Goal: Information Seeking & Learning: Learn about a topic

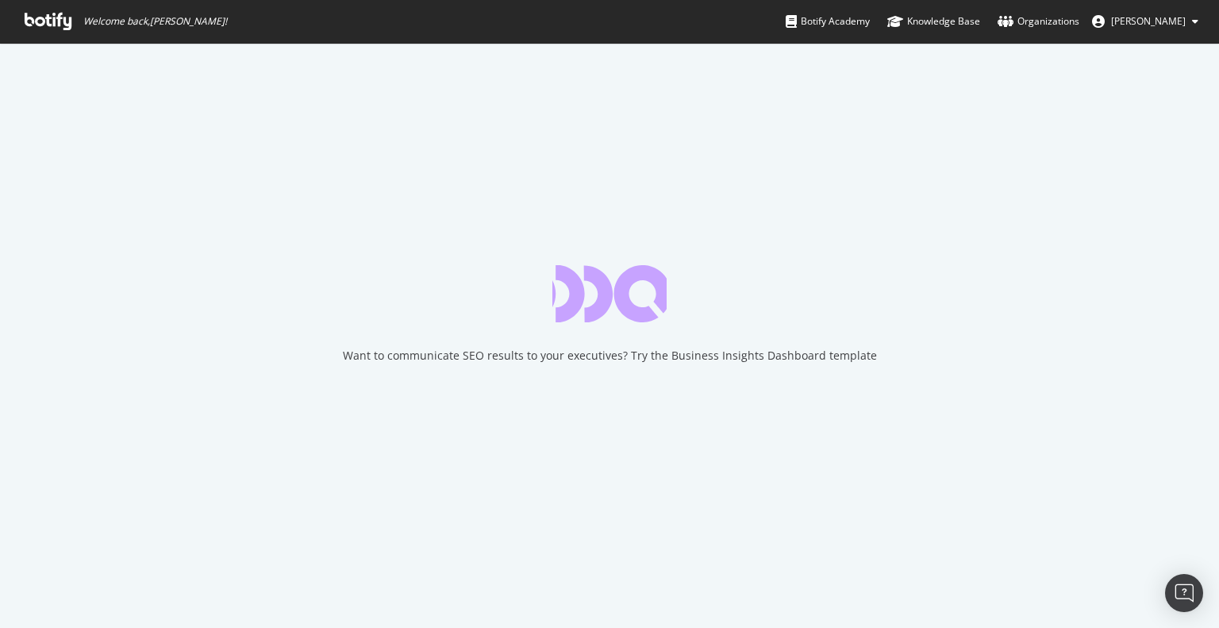
click at [48, 21] on icon at bounding box center [48, 21] width 47 height 17
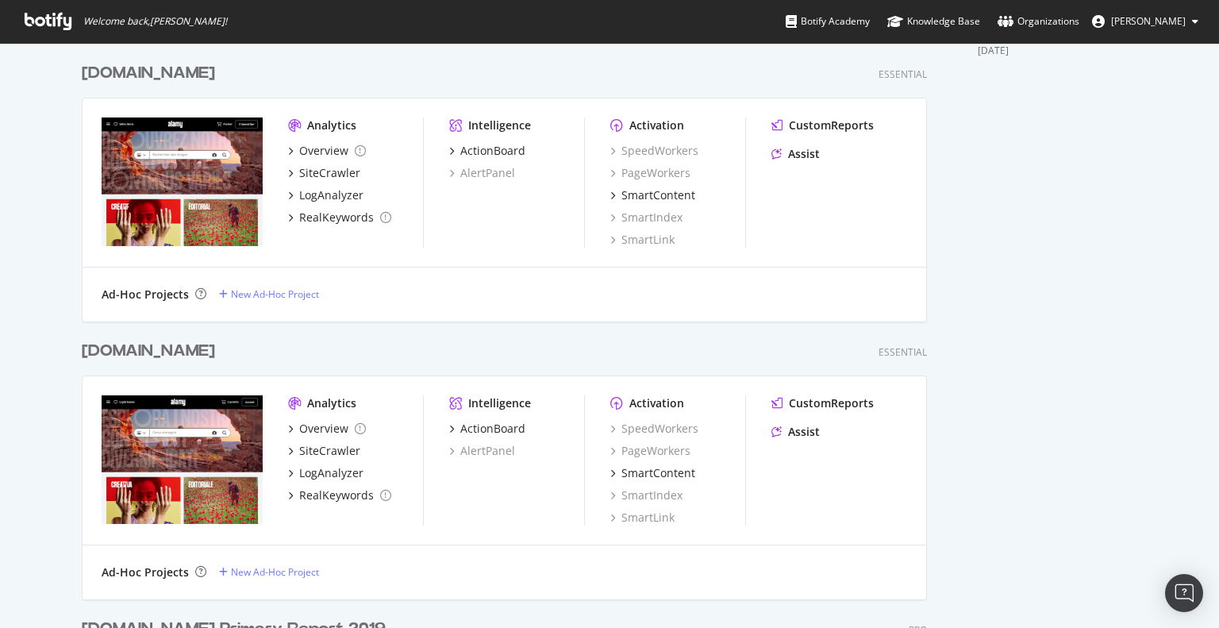
scroll to position [1003, 0]
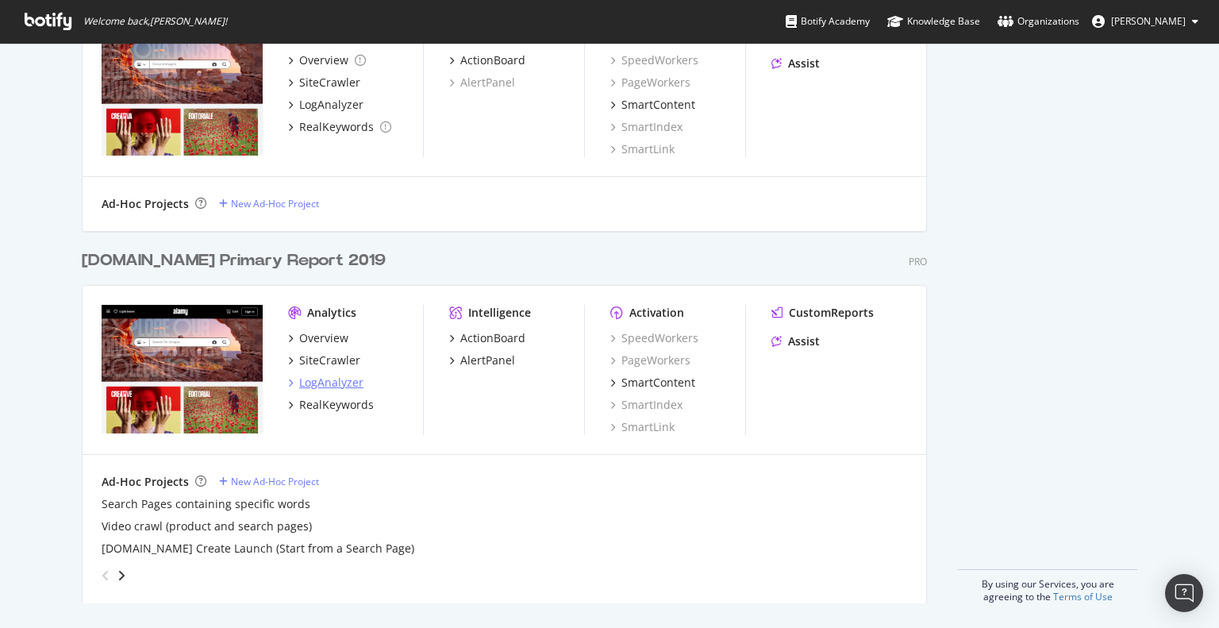
click at [336, 382] on div "LogAnalyzer" at bounding box center [331, 382] width 64 height 16
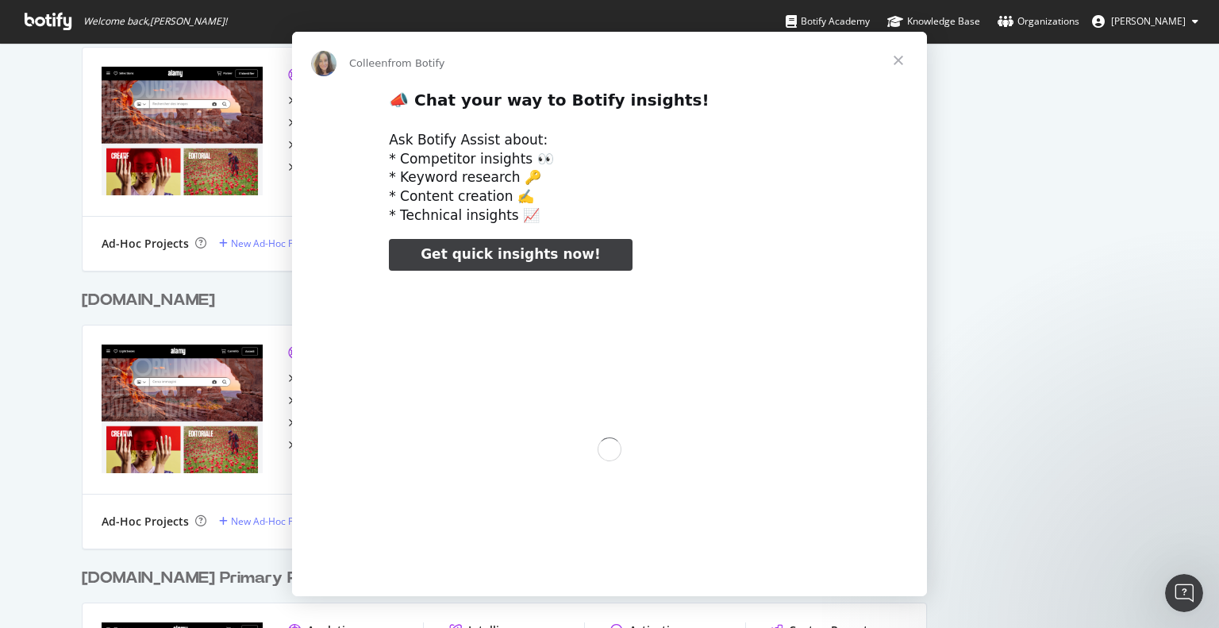
scroll to position [0, 0]
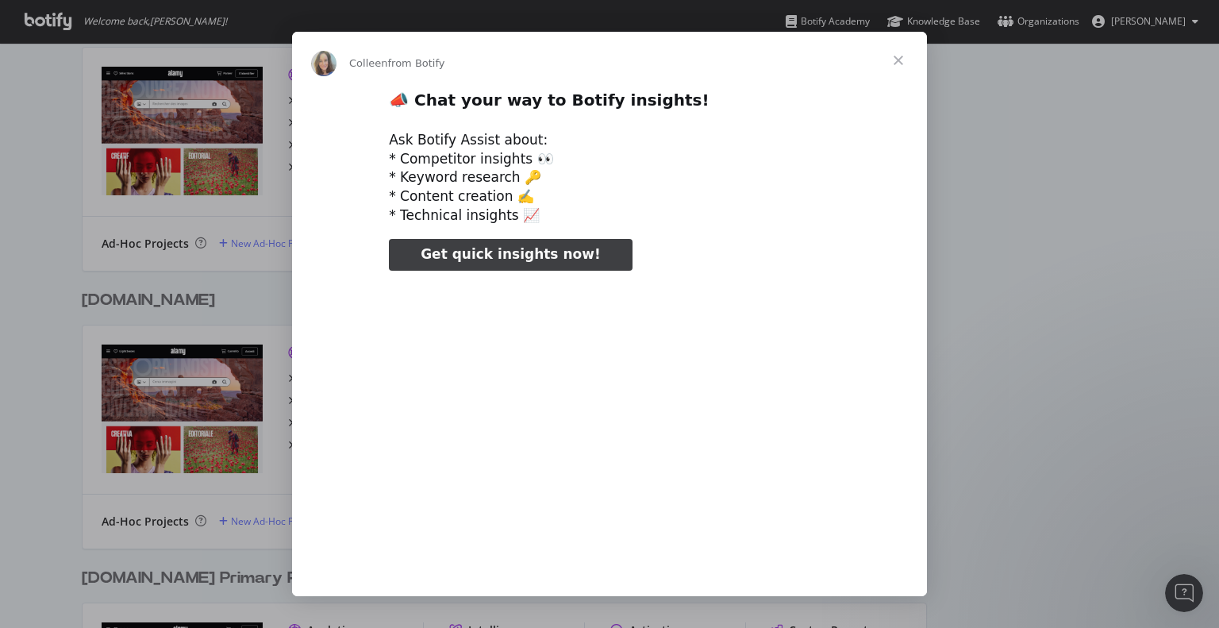
click at [899, 58] on span "Close" at bounding box center [898, 60] width 57 height 57
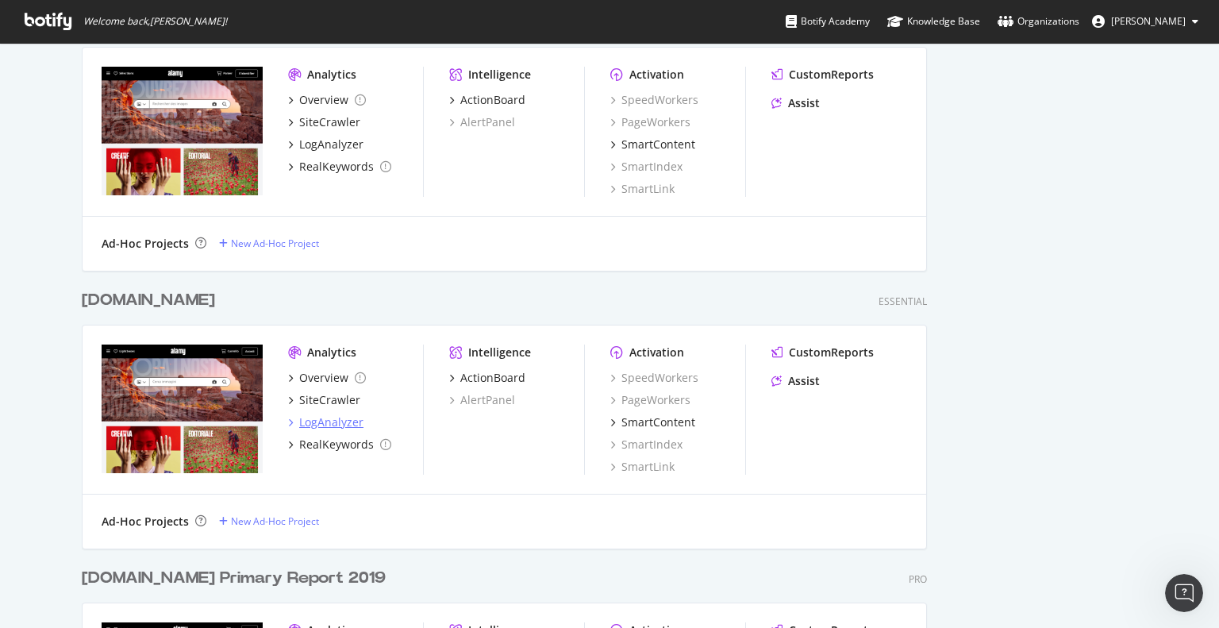
click at [322, 424] on div "LogAnalyzer" at bounding box center [331, 422] width 64 height 16
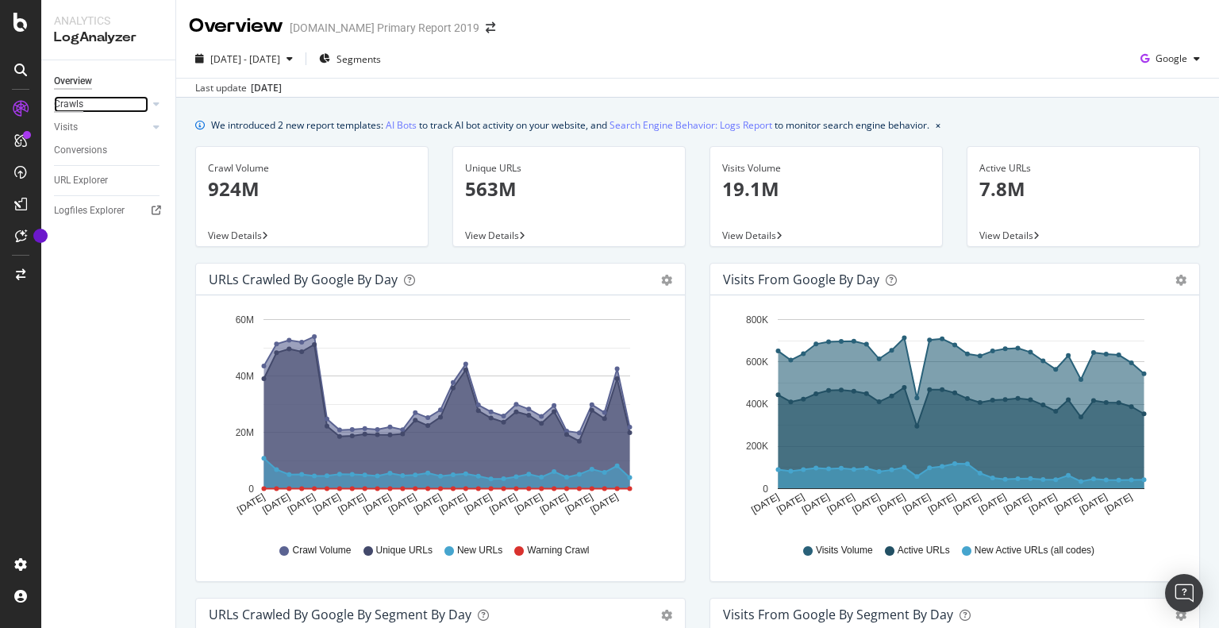
click at [70, 101] on div "Crawls" at bounding box center [68, 104] width 29 height 17
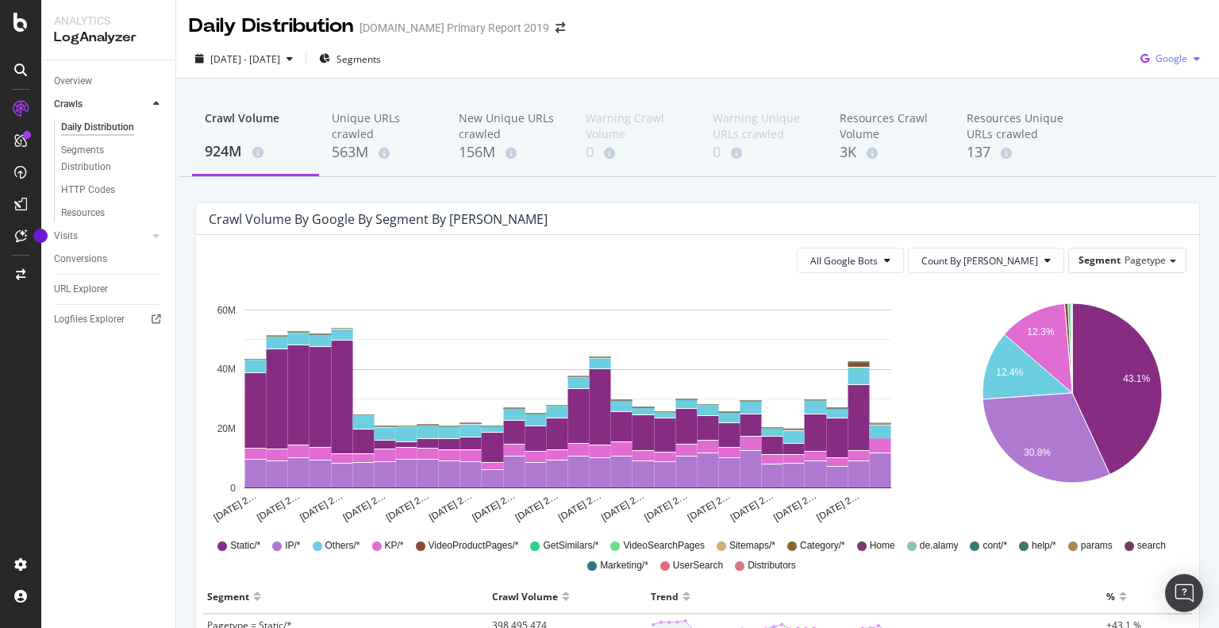
click at [1155, 63] on span "Google" at bounding box center [1171, 58] width 32 height 13
click at [1142, 119] on span "Bing" at bounding box center [1171, 120] width 59 height 14
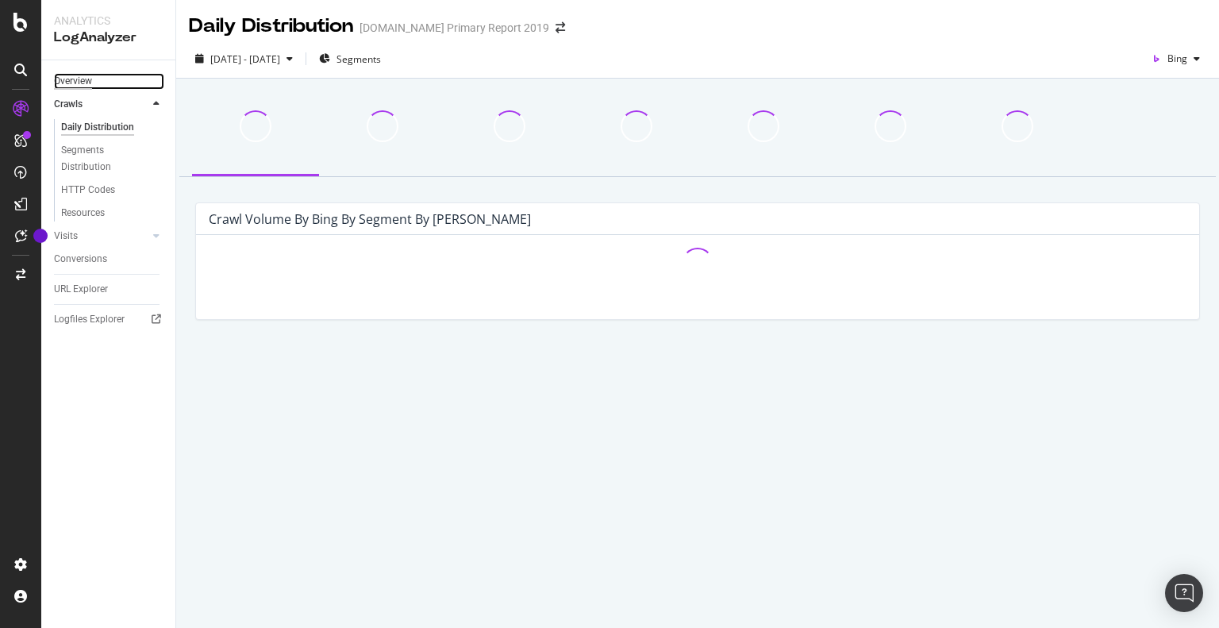
click at [86, 79] on div "Overview" at bounding box center [73, 81] width 38 height 17
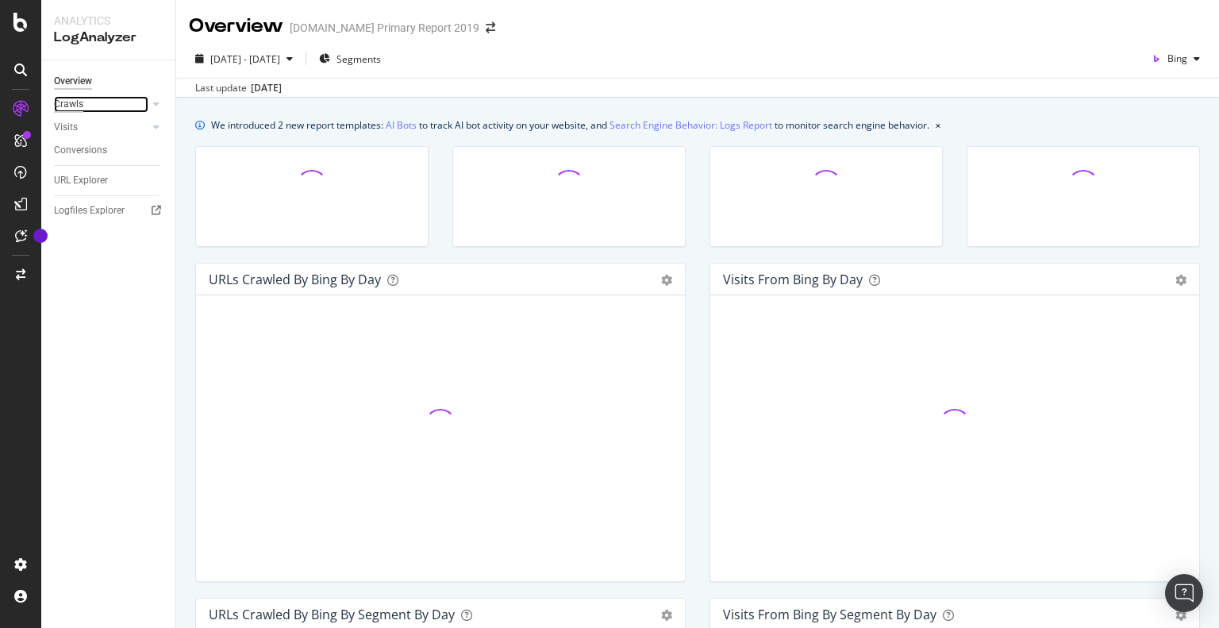
click at [70, 104] on div "Crawls" at bounding box center [68, 104] width 29 height 17
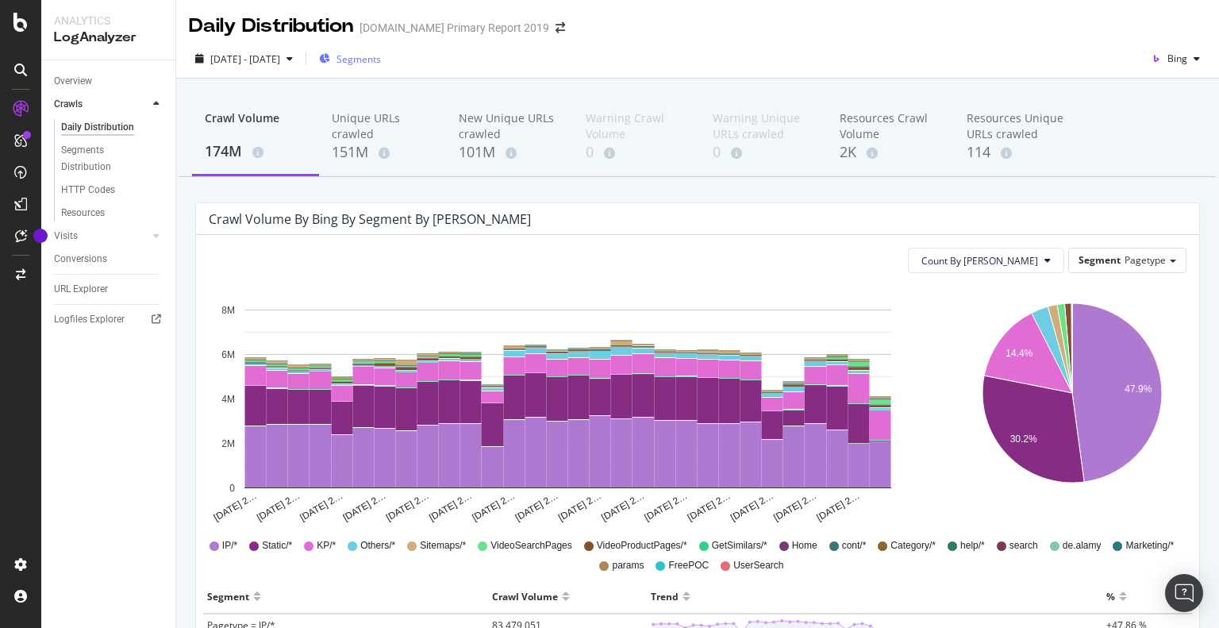
click at [381, 57] on span "Segments" at bounding box center [358, 58] width 44 height 13
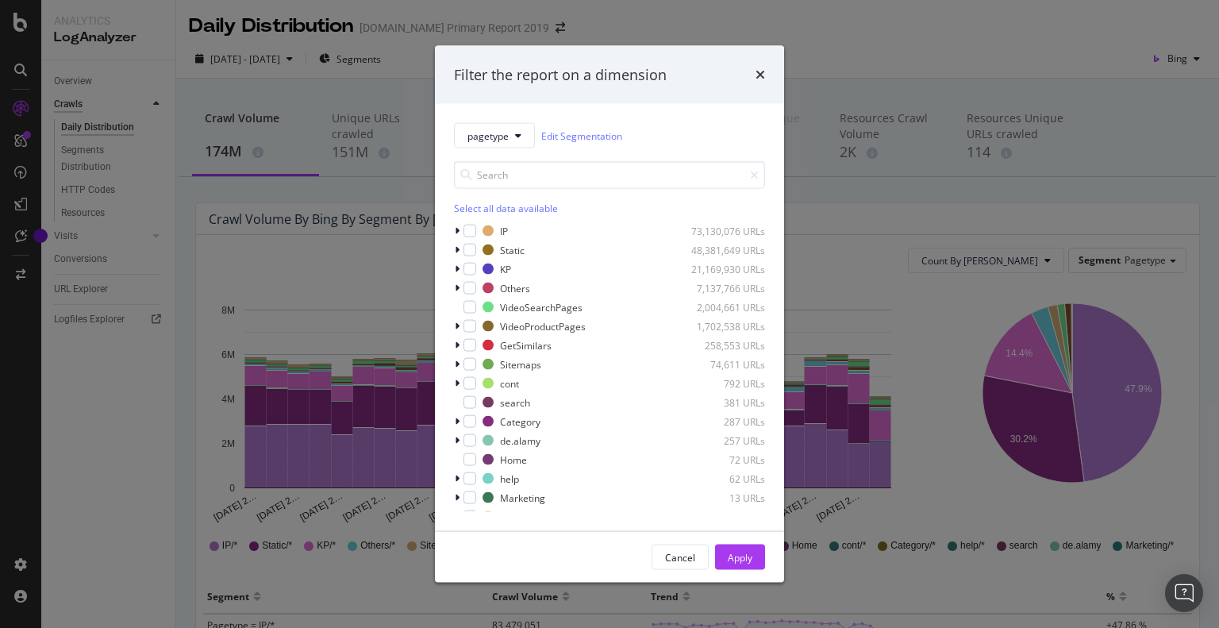
click at [72, 104] on div "Filter the report on a dimension pagetype Edit Segmentation Select all data ava…" at bounding box center [609, 314] width 1219 height 628
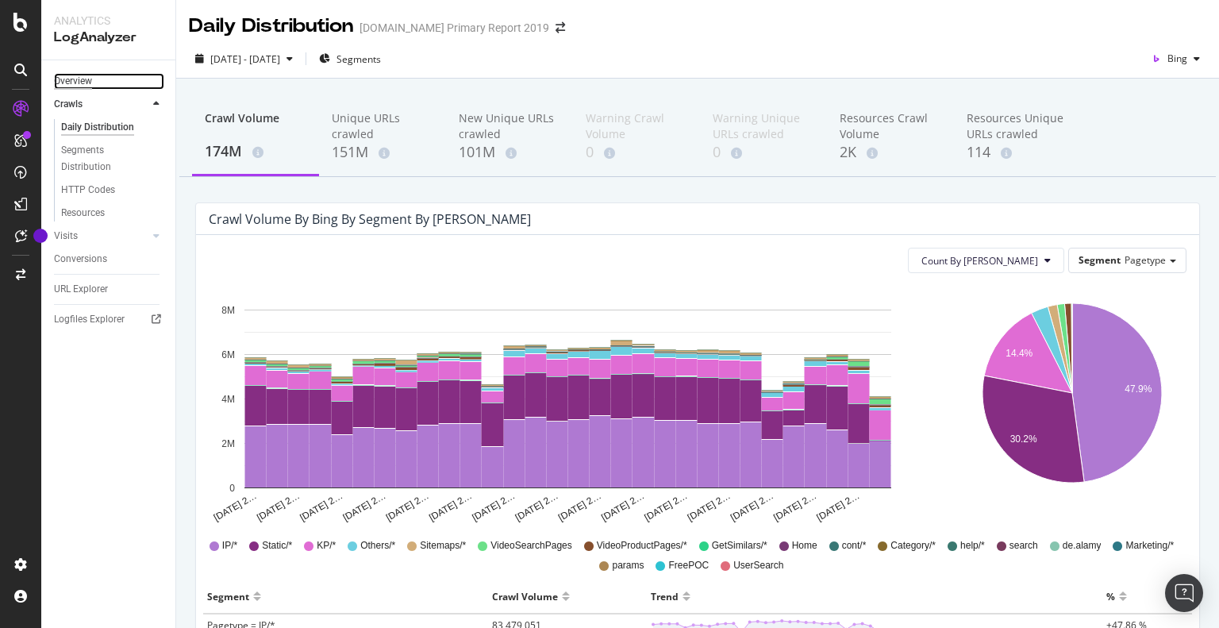
click at [78, 79] on div "Overview" at bounding box center [73, 81] width 38 height 17
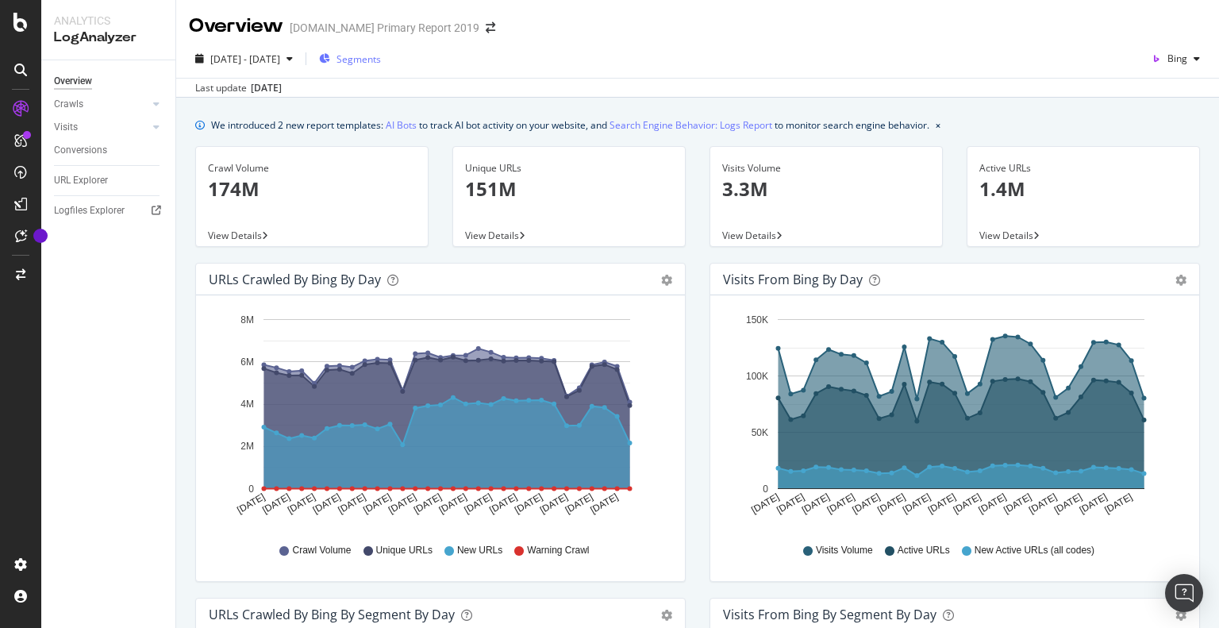
click at [381, 62] on span "Segments" at bounding box center [358, 58] width 44 height 13
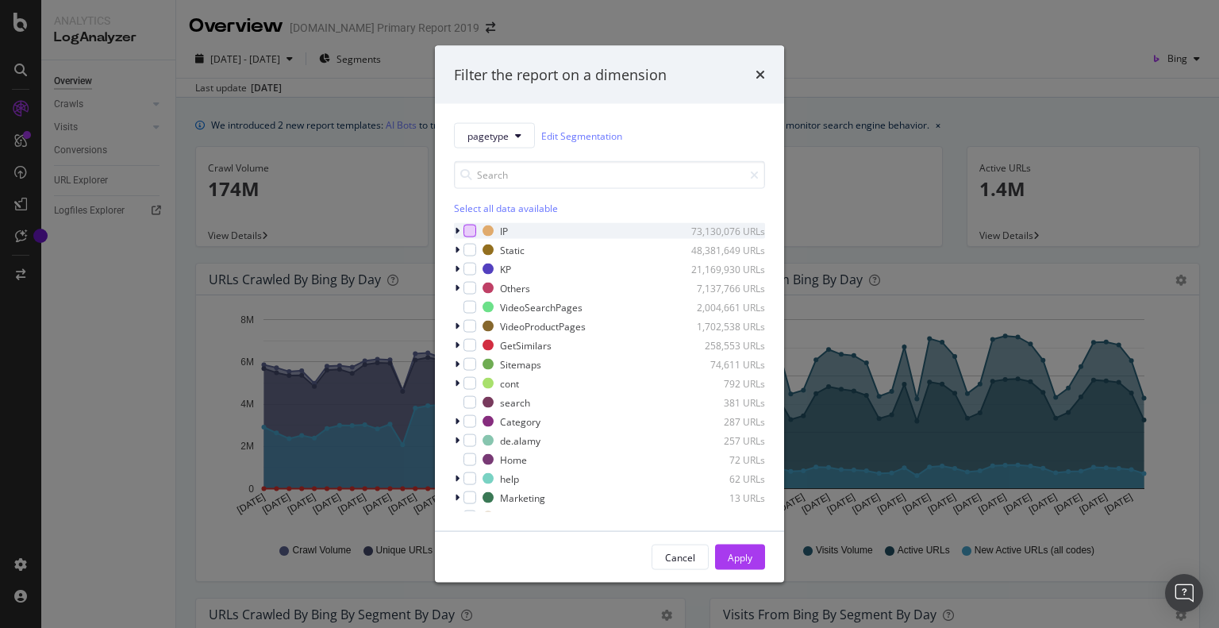
click at [466, 226] on div "modal" at bounding box center [469, 231] width 13 height 13
click at [478, 259] on div "IP 73,130,076 URLs Static 48,381,649 URLs KP 21,169,930 URLs Others 7,137,766 U…" at bounding box center [609, 367] width 311 height 289
click at [466, 266] on div "modal" at bounding box center [469, 269] width 13 height 13
click at [467, 286] on div "modal" at bounding box center [469, 288] width 13 height 13
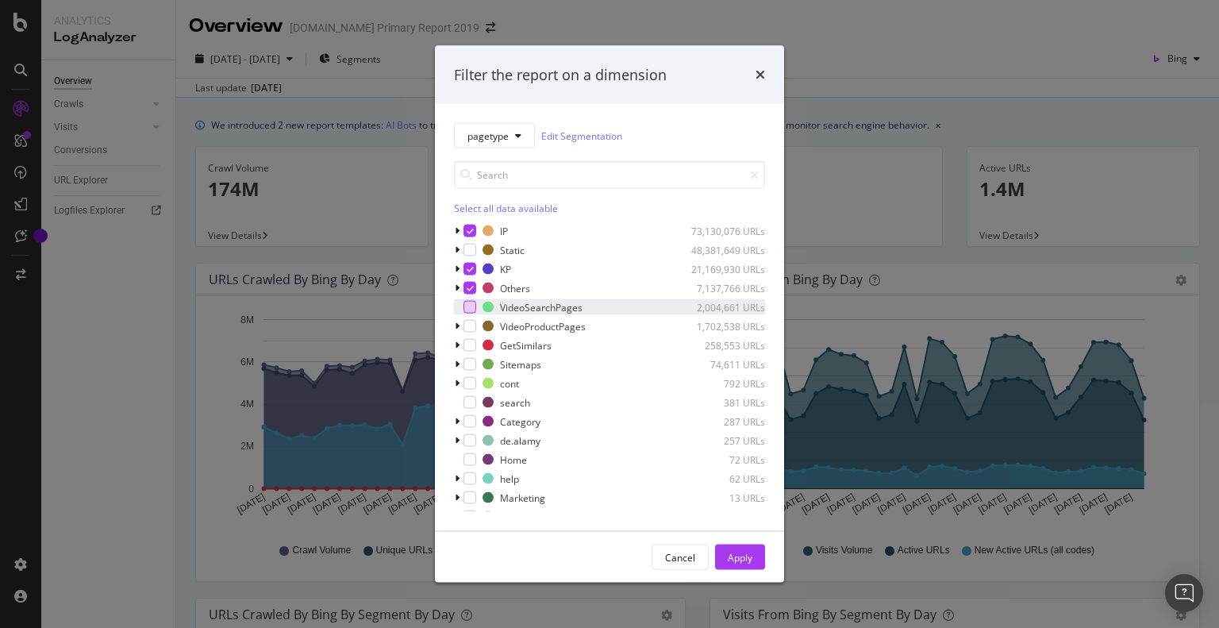
click at [470, 310] on div "modal" at bounding box center [469, 307] width 13 height 13
click at [466, 332] on div "modal" at bounding box center [469, 326] width 13 height 13
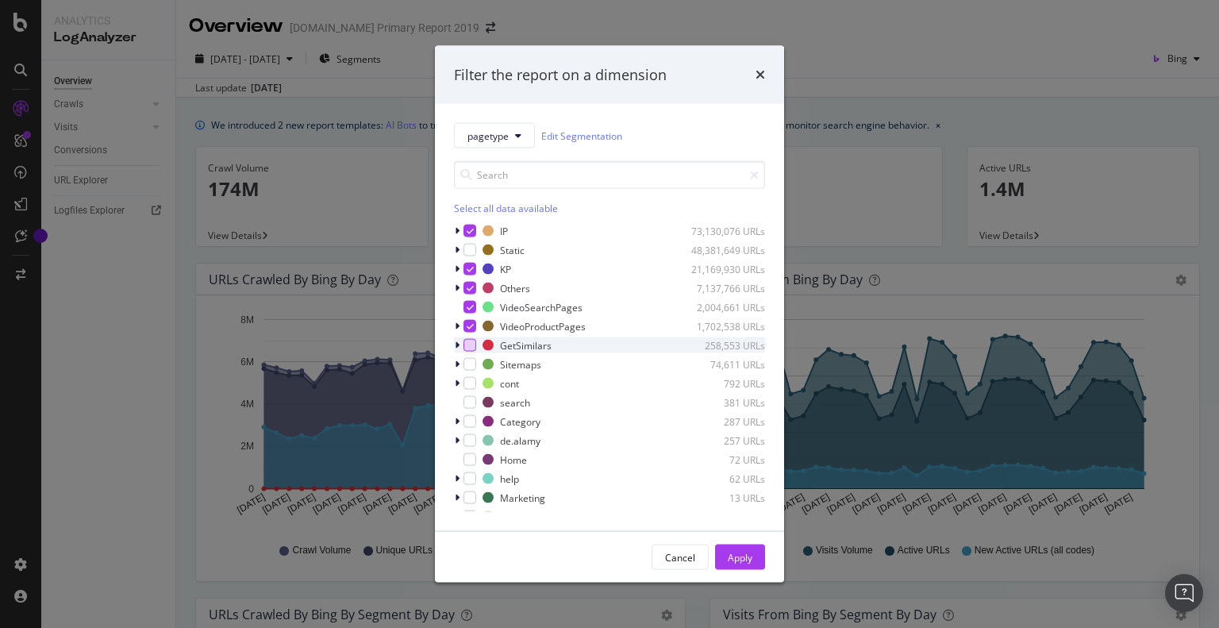
click at [473, 347] on div "modal" at bounding box center [469, 345] width 13 height 13
drag, startPoint x: 473, startPoint y: 361, endPoint x: 471, endPoint y: 380, distance: 19.1
click at [472, 361] on div "modal" at bounding box center [469, 364] width 13 height 13
click at [470, 383] on div "modal" at bounding box center [469, 383] width 13 height 13
click at [473, 406] on div "modal" at bounding box center [469, 402] width 13 height 13
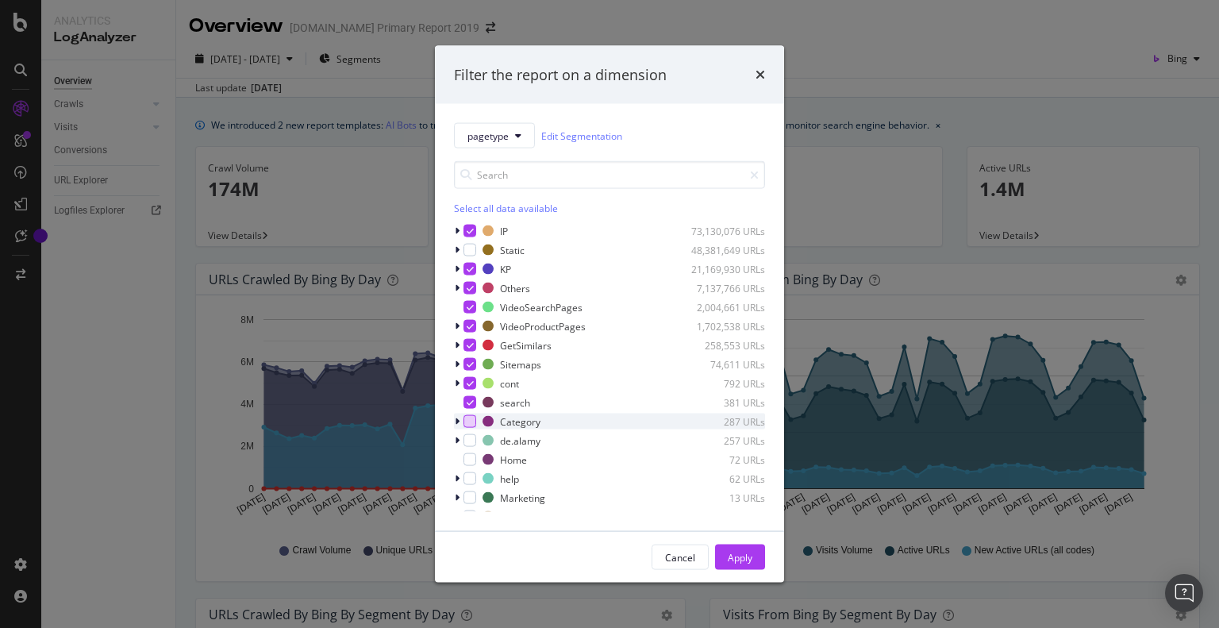
click at [466, 427] on div "modal" at bounding box center [469, 421] width 13 height 13
click at [739, 558] on div "Apply" at bounding box center [739, 556] width 25 height 13
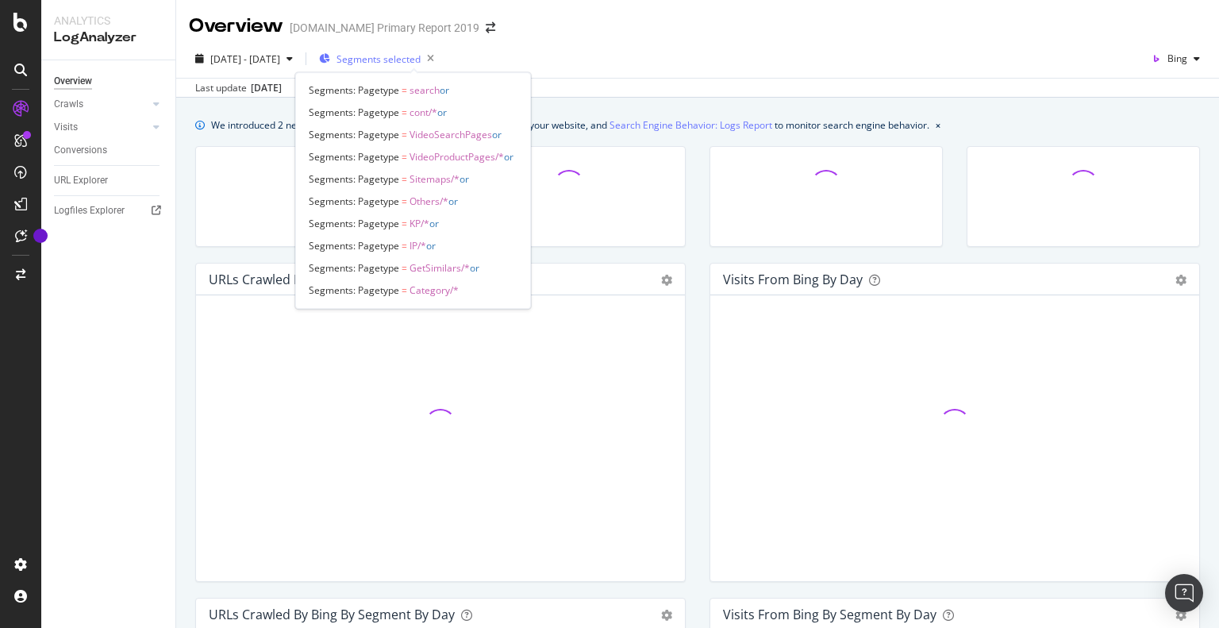
click at [401, 56] on span "Segments selected" at bounding box center [378, 58] width 84 height 13
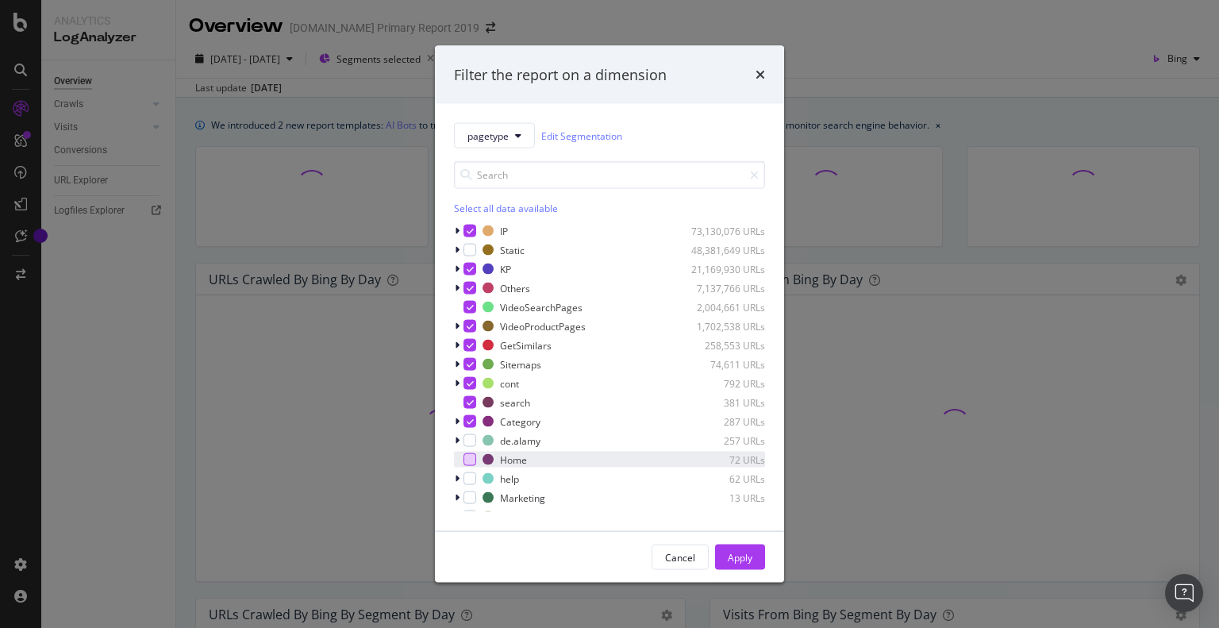
click at [470, 456] on div "modal" at bounding box center [469, 459] width 13 height 13
click at [741, 554] on div "Apply" at bounding box center [739, 556] width 25 height 13
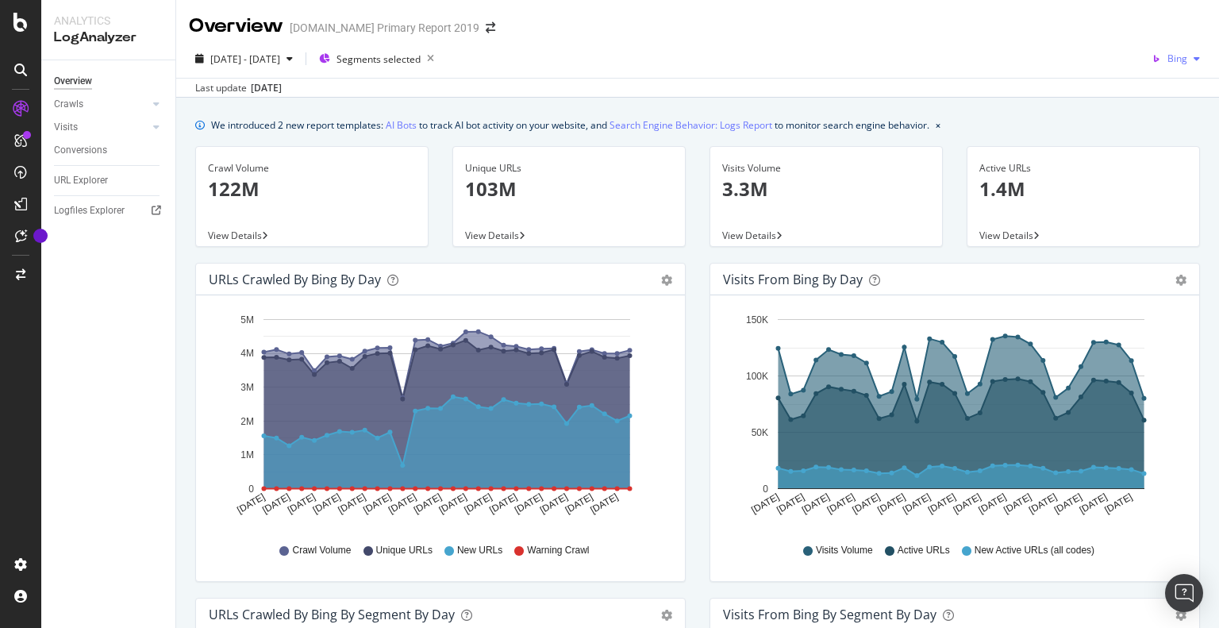
click at [1176, 64] on div "Bing" at bounding box center [1175, 59] width 61 height 24
click at [1142, 91] on span "Google" at bounding box center [1171, 90] width 59 height 14
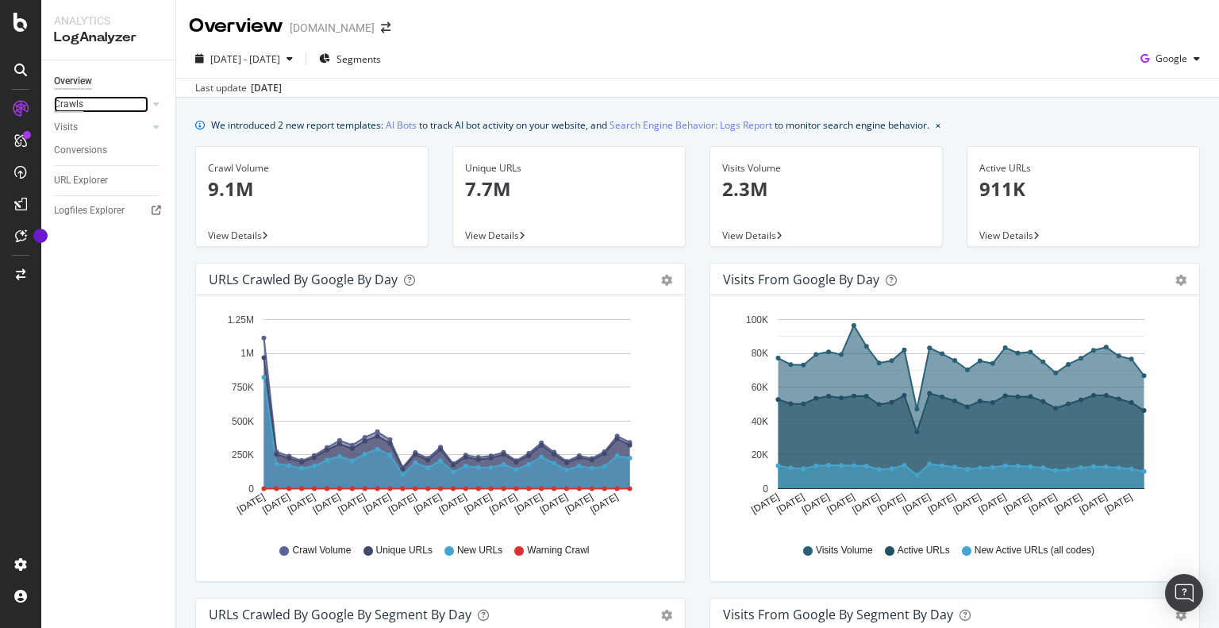
click at [67, 109] on div "Crawls" at bounding box center [68, 104] width 29 height 17
